Goal: Information Seeking & Learning: Find contact information

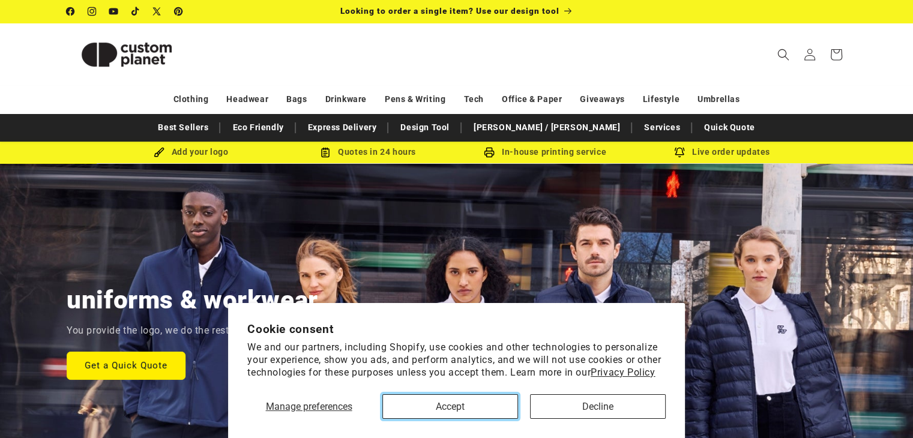
click at [439, 412] on button "Accept" at bounding box center [450, 406] width 136 height 25
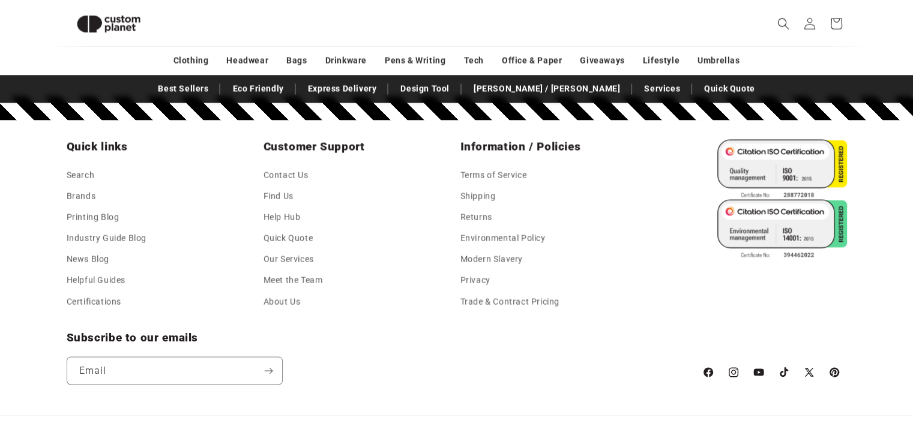
scroll to position [2204, 0]
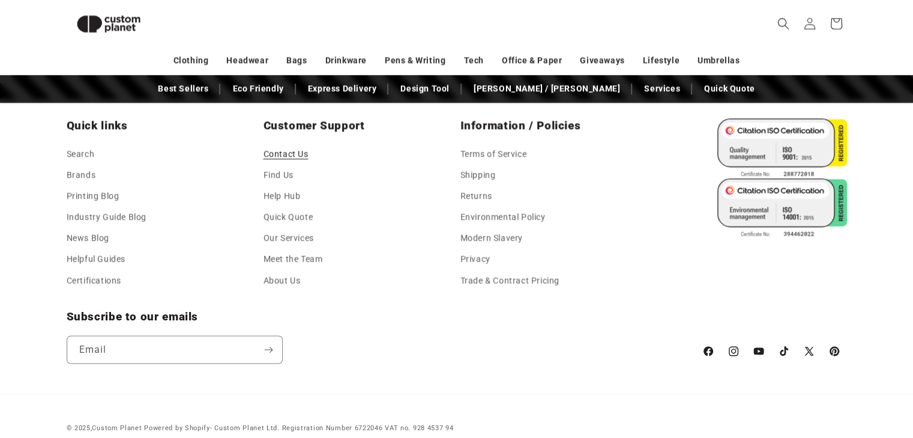
click at [293, 158] on link "Contact Us" at bounding box center [286, 155] width 45 height 18
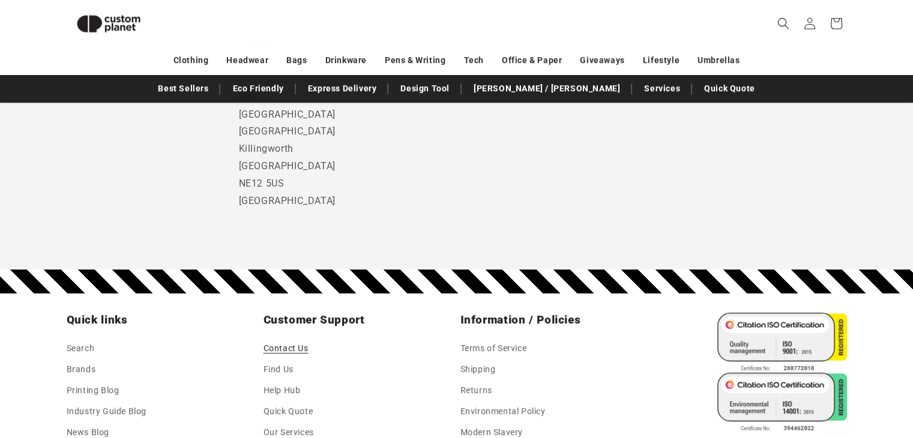
scroll to position [704, 0]
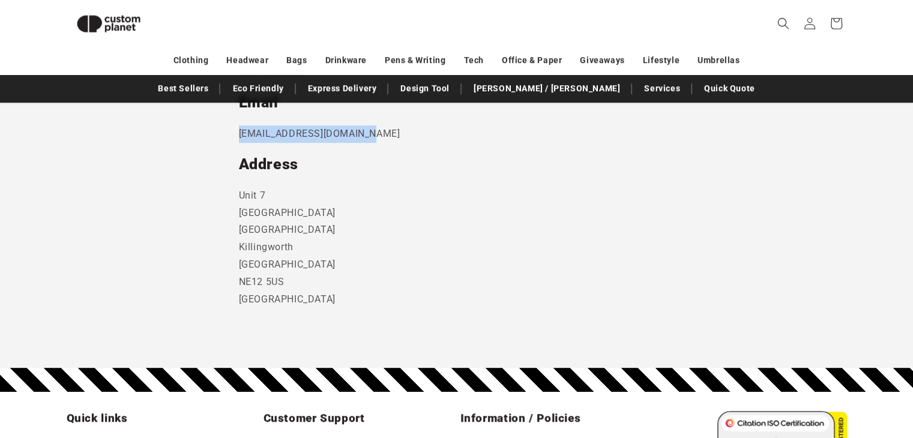
drag, startPoint x: 374, startPoint y: 140, endPoint x: 226, endPoint y: 135, distance: 147.8
click at [226, 135] on section "Send us a message and someone will get back to you within 24 hours. Phone 0191 …" at bounding box center [456, 41] width 913 height 654
copy p "sales@customplanet.co.uk"
